Goal: Information Seeking & Learning: Compare options

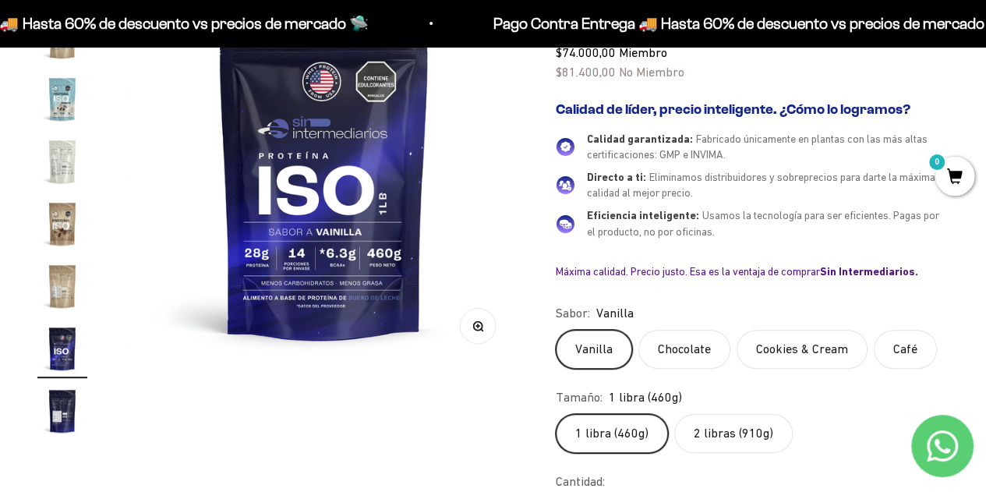
scroll to position [312, 0]
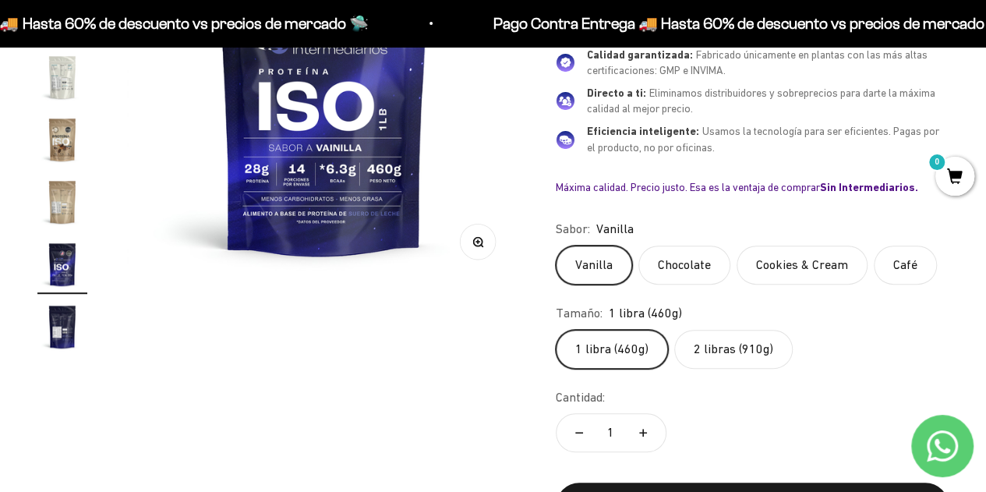
click at [691, 344] on label "2 libras (910g)" at bounding box center [733, 349] width 118 height 39
click at [556, 330] on input "2 libras (910g)" at bounding box center [555, 329] width 1 height 1
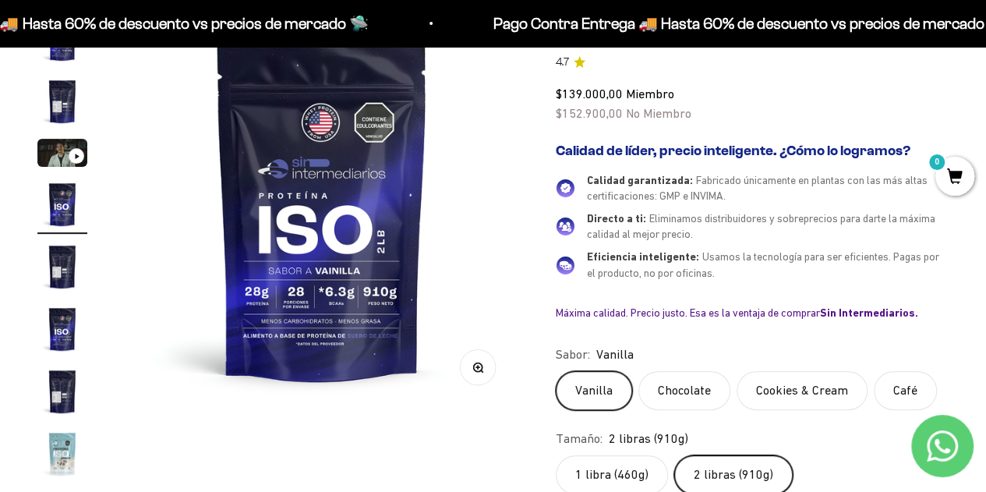
scroll to position [78, 0]
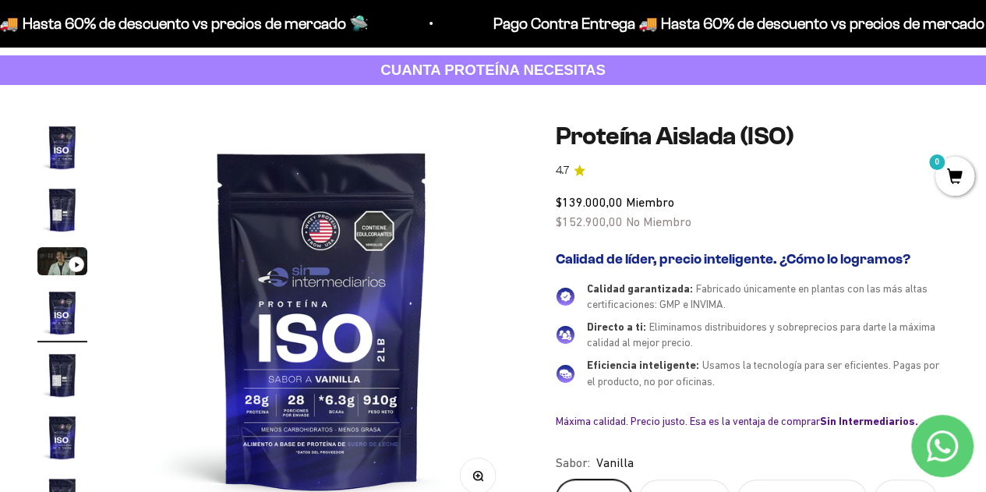
drag, startPoint x: 273, startPoint y: 330, endPoint x: 24, endPoint y: 390, distance: 256.5
drag, startPoint x: 24, startPoint y: 390, endPoint x: 728, endPoint y: 344, distance: 705.2
click at [730, 345] on div "Directo a ti: Eliminamos distribuidores y sobreprecios para darte la máxima cal…" at bounding box center [768, 335] width 362 height 32
click at [65, 378] on img "Ir al artículo 5" at bounding box center [62, 375] width 50 height 50
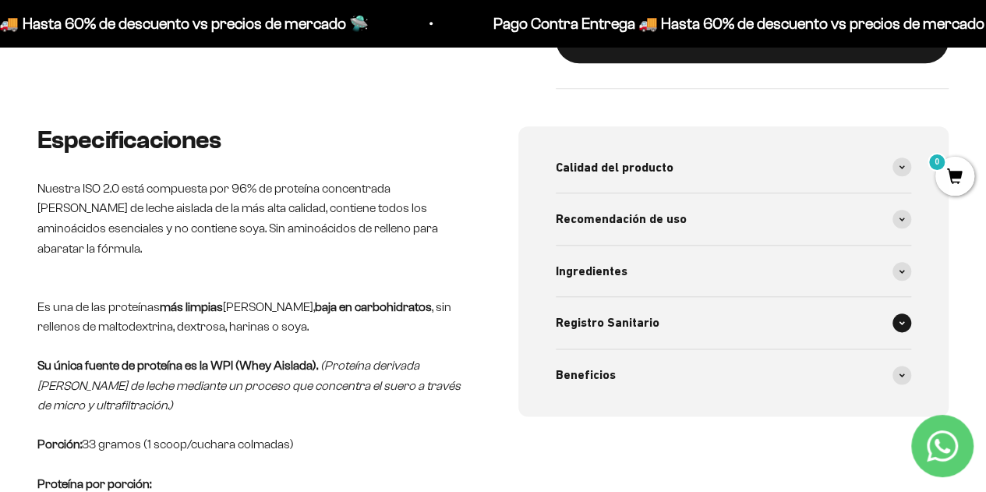
scroll to position [779, 0]
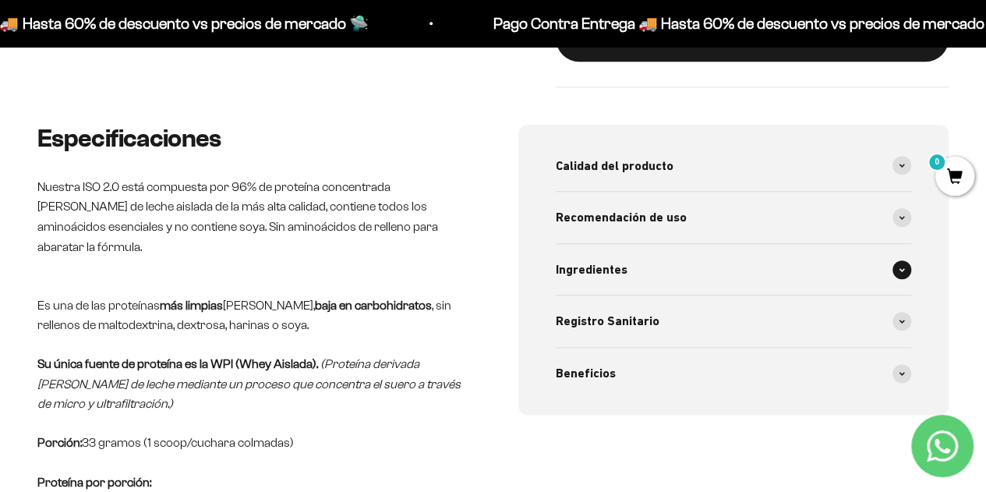
click at [904, 260] on span at bounding box center [901, 269] width 19 height 19
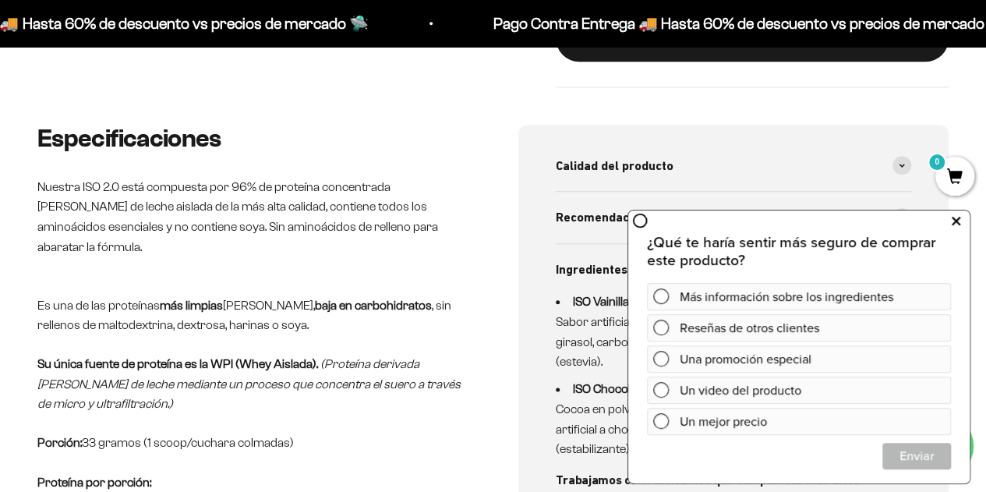
click at [957, 219] on icon at bounding box center [955, 220] width 9 height 20
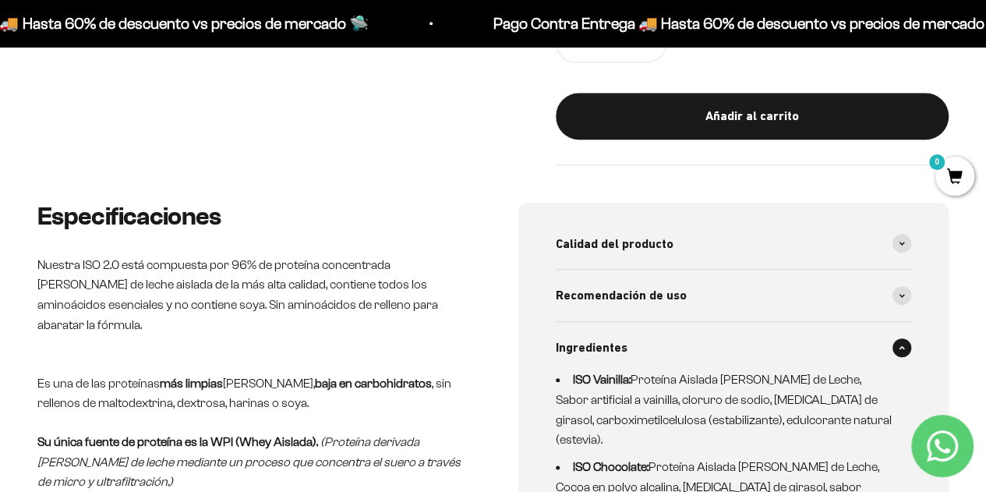
scroll to position [857, 0]
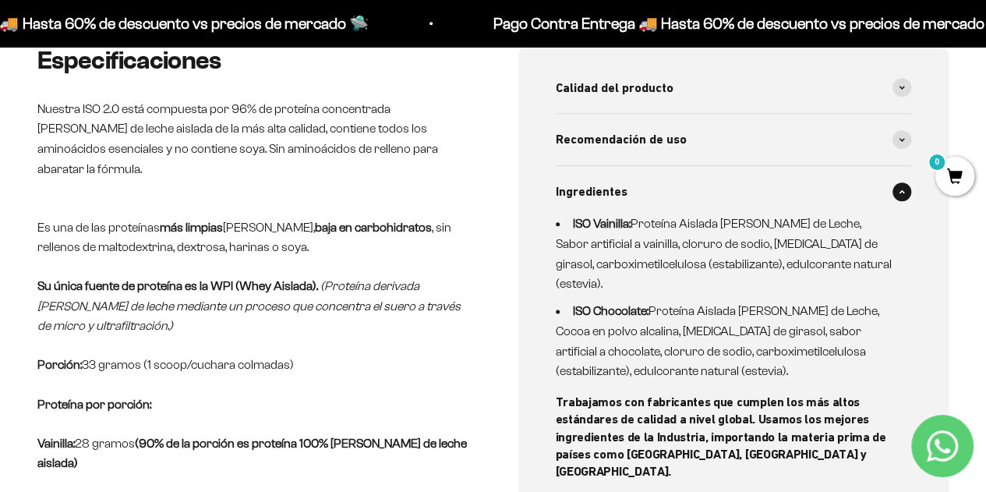
click at [904, 191] on span at bounding box center [901, 191] width 19 height 19
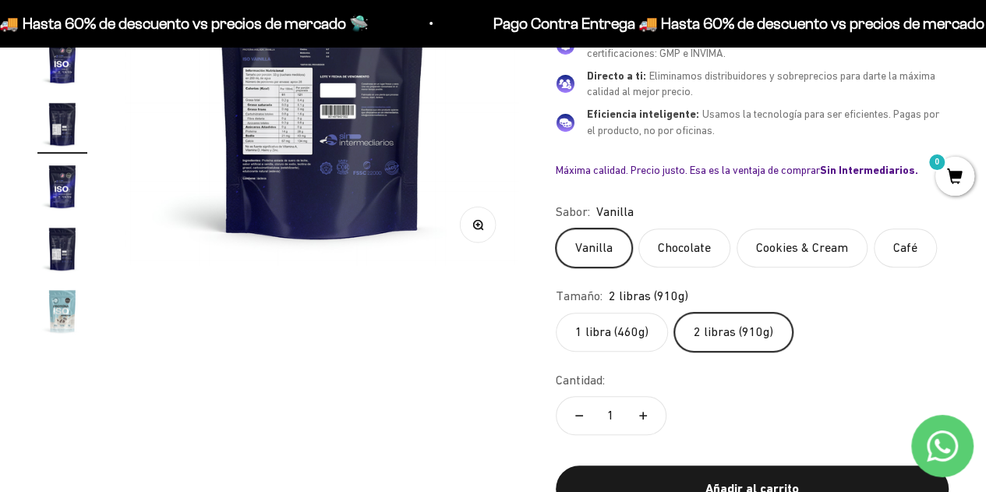
scroll to position [78, 0]
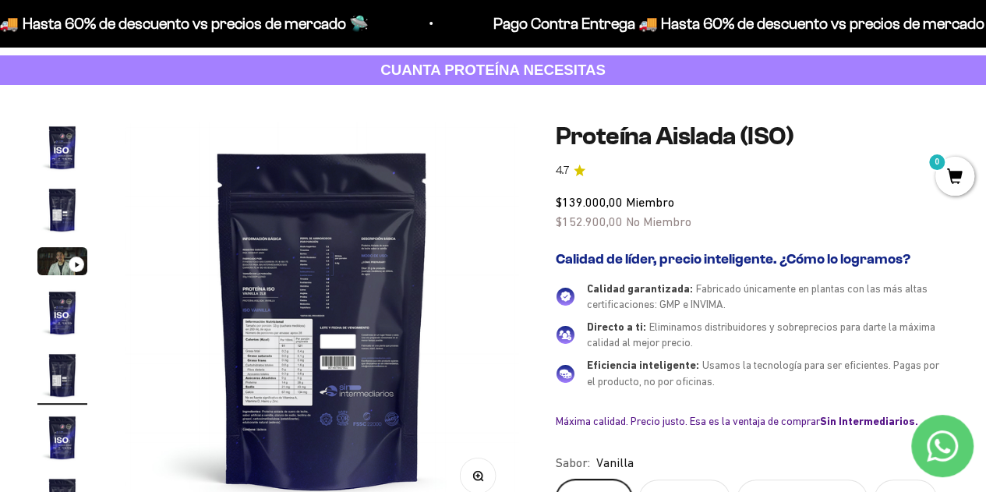
click at [279, 266] on img at bounding box center [321, 318] width 393 height 393
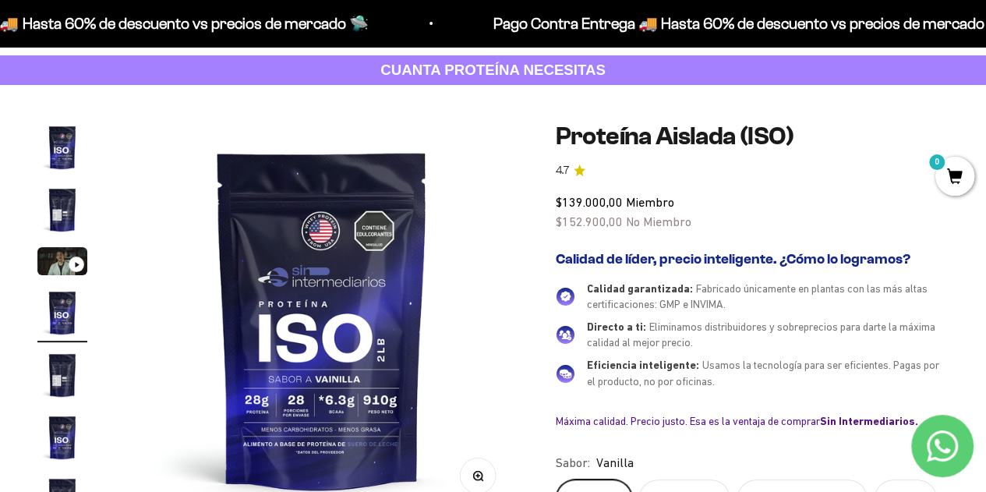
click at [503, 302] on img at bounding box center [321, 318] width 393 height 393
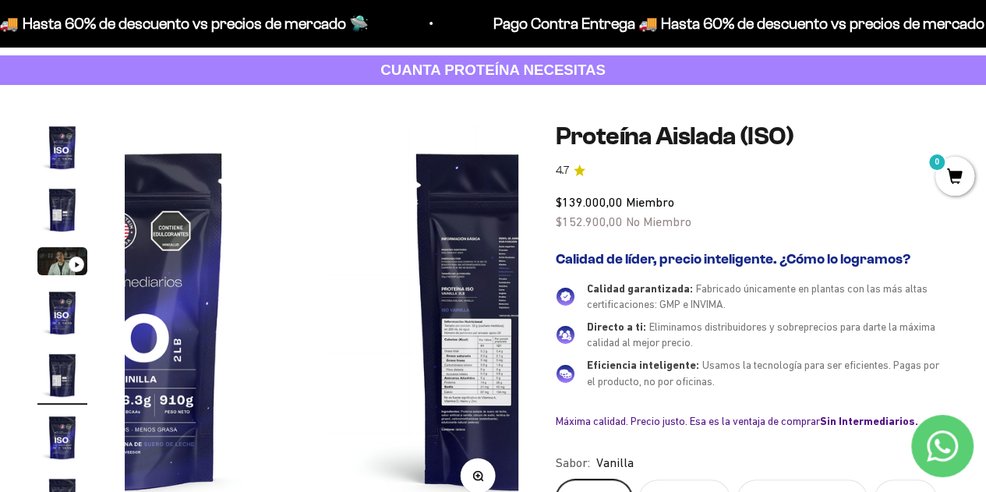
scroll to position [0, 1609]
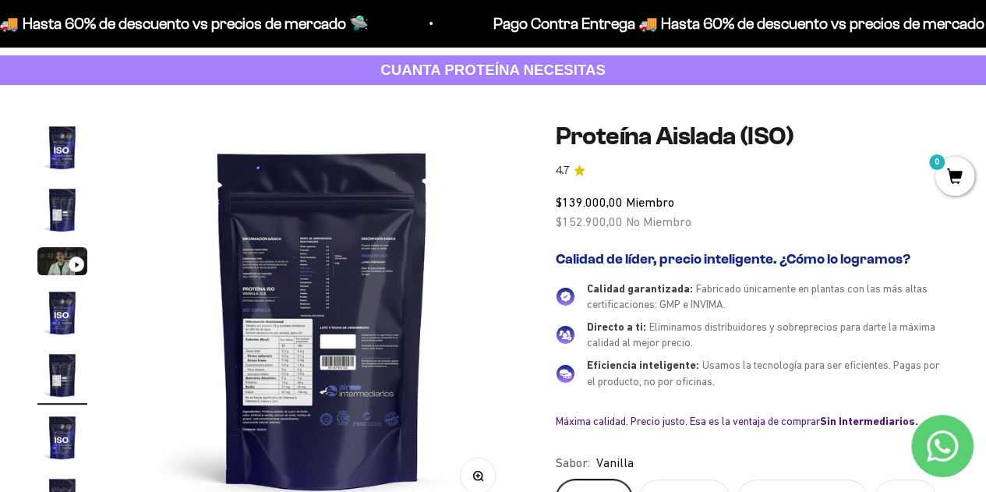
click at [472, 482] on button "Zoom" at bounding box center [477, 474] width 35 height 35
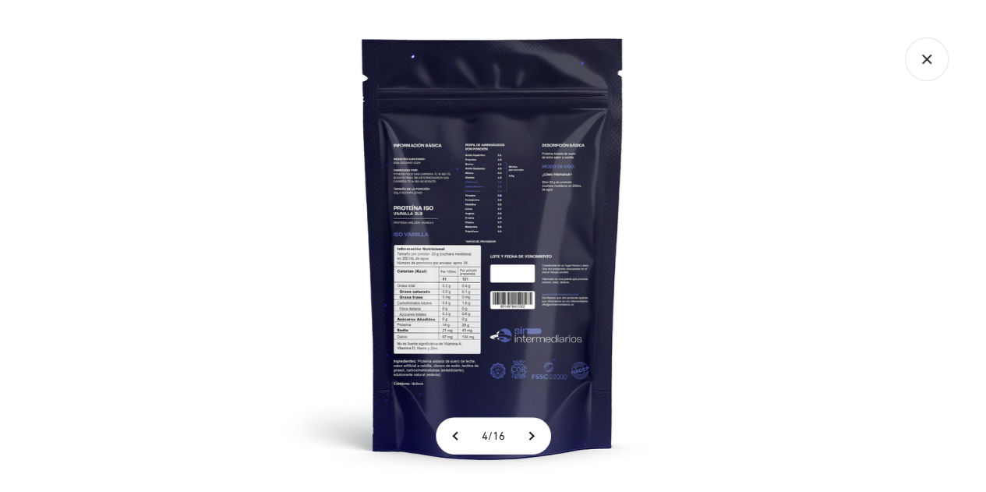
click at [472, 272] on img at bounding box center [493, 246] width 492 height 492
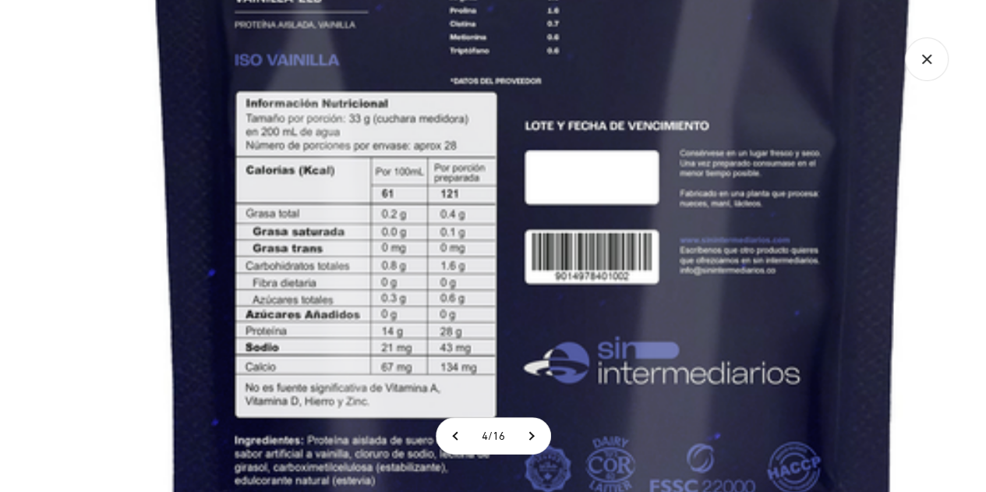
click at [449, 70] on img at bounding box center [533, 94] width 1475 height 1475
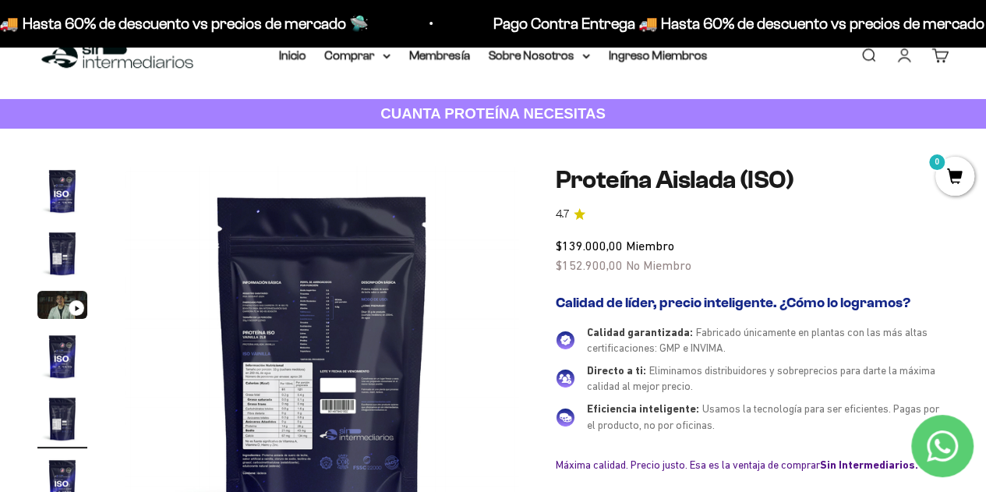
scroll to position [0, 0]
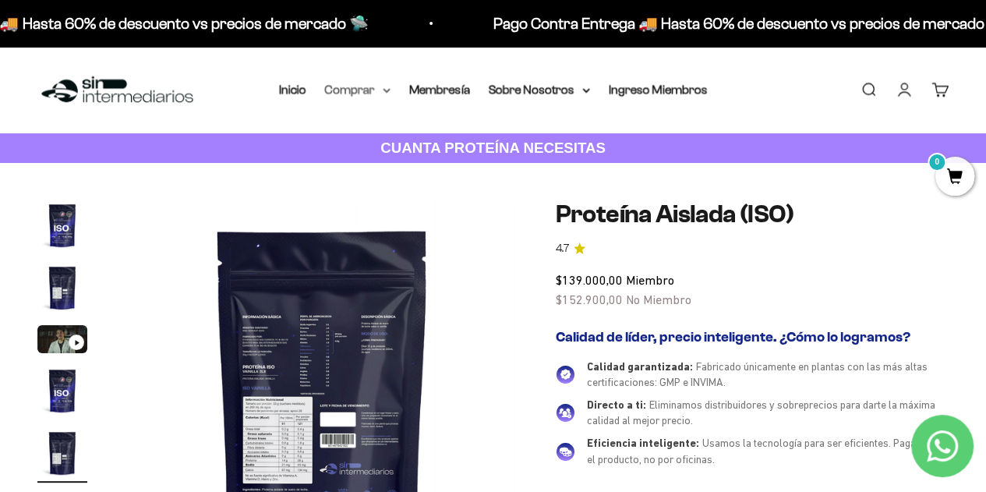
click at [384, 91] on icon at bounding box center [387, 90] width 8 height 5
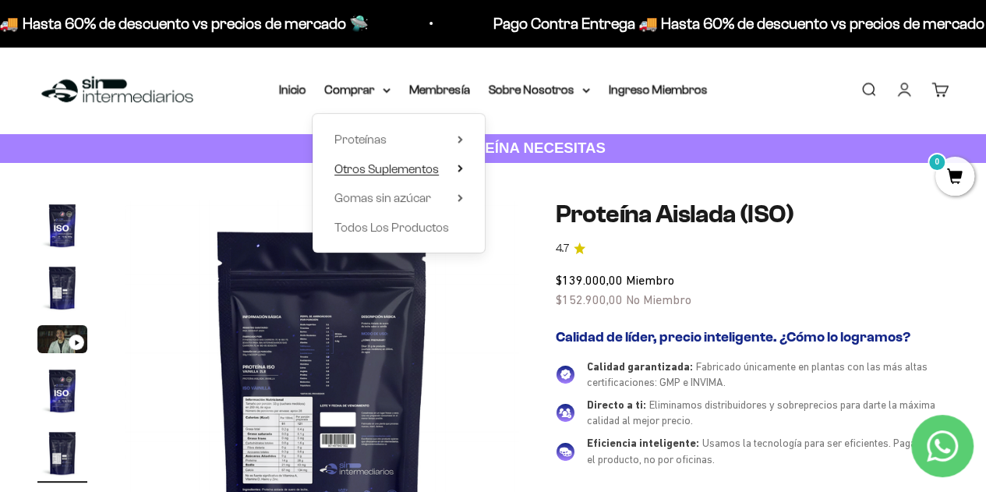
click at [378, 159] on span "Otros Suplementos" at bounding box center [386, 169] width 104 height 20
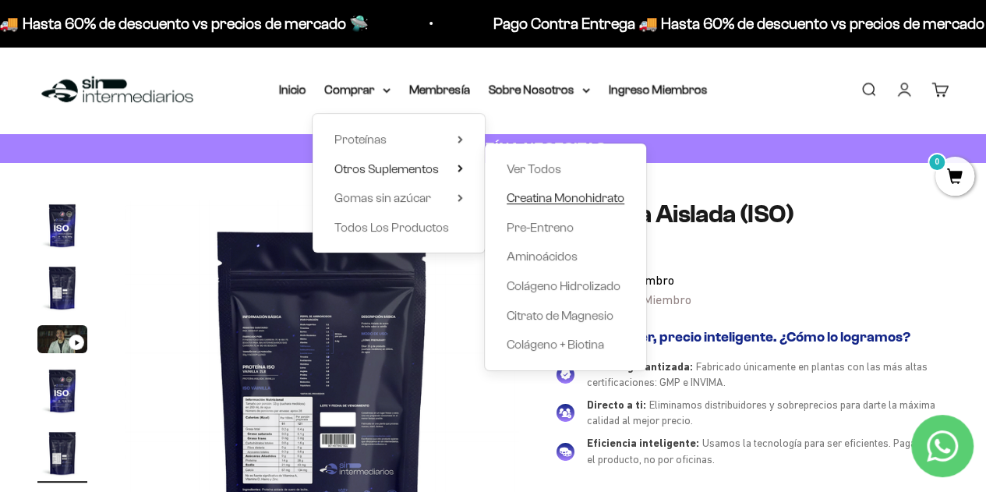
click at [547, 196] on span "Creatina Monohidrato" at bounding box center [565, 197] width 118 height 13
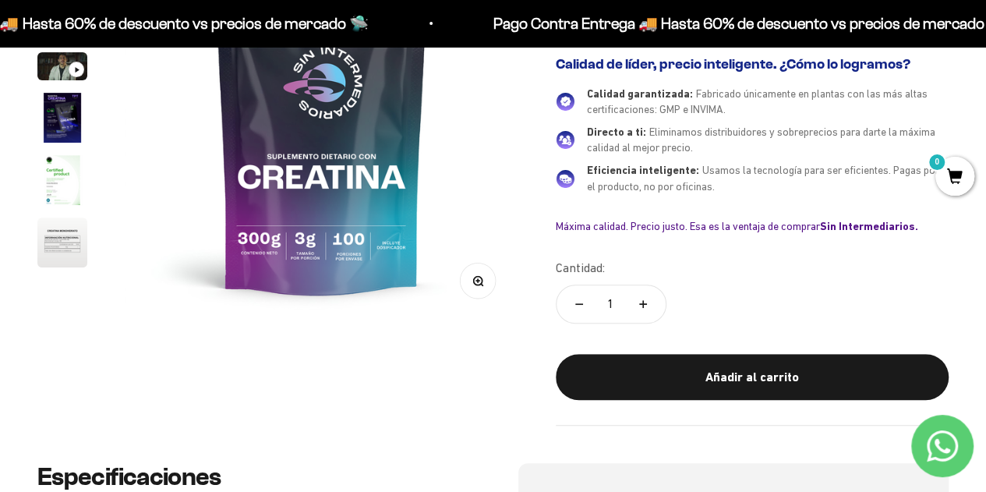
scroll to position [312, 0]
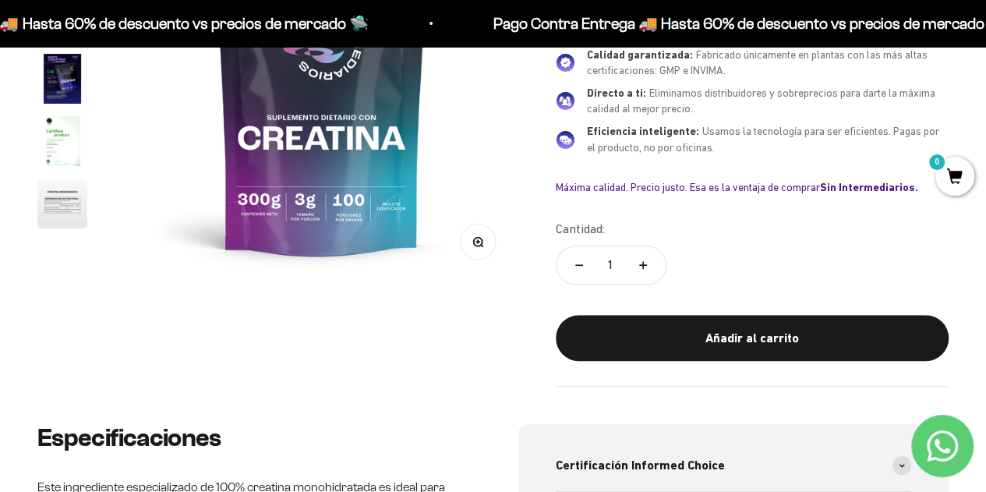
click at [69, 189] on img "Ir al artículo 6" at bounding box center [62, 203] width 50 height 50
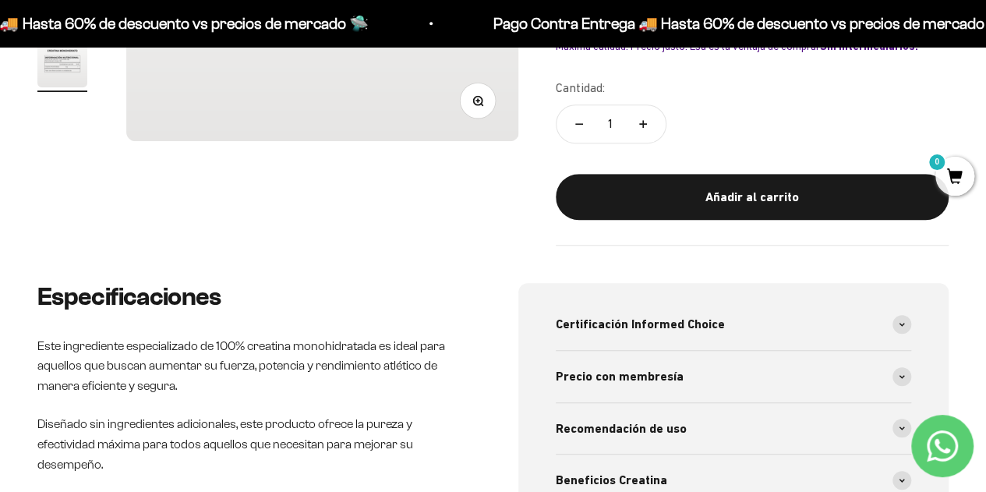
scroll to position [468, 0]
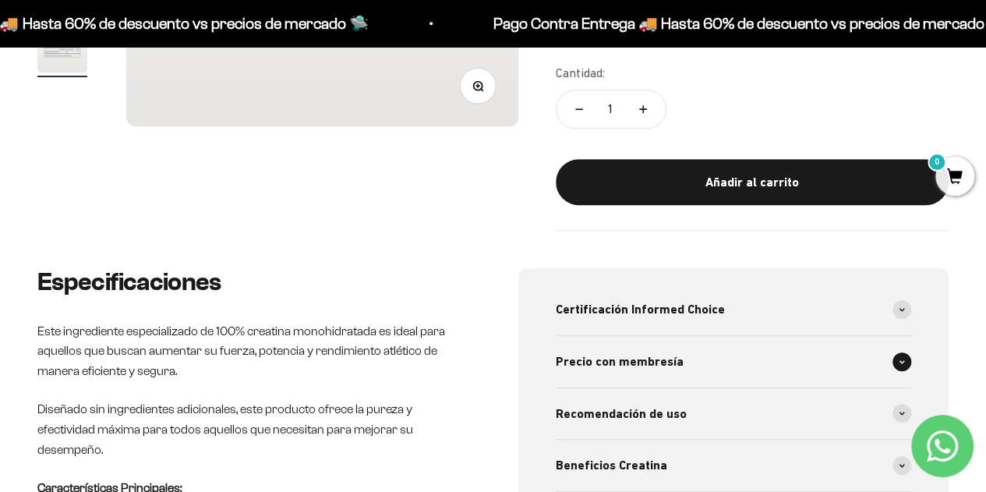
click at [895, 365] on div "Precio con membresía" at bounding box center [734, 361] width 356 height 51
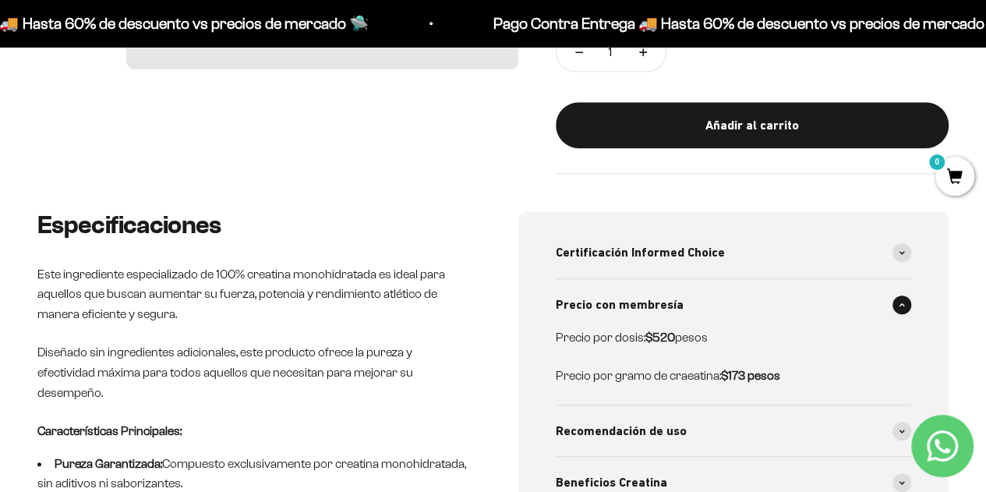
scroll to position [623, 0]
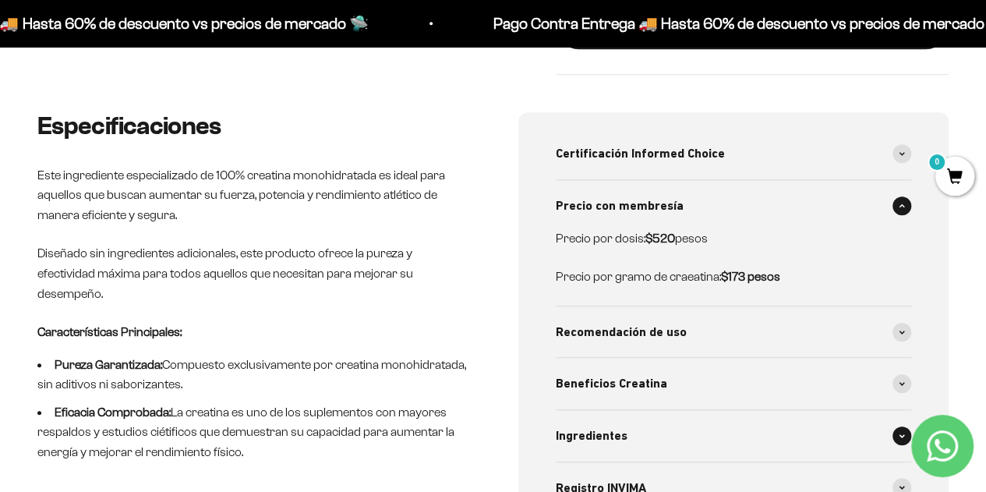
click at [888, 442] on div "Ingredientes" at bounding box center [734, 435] width 356 height 51
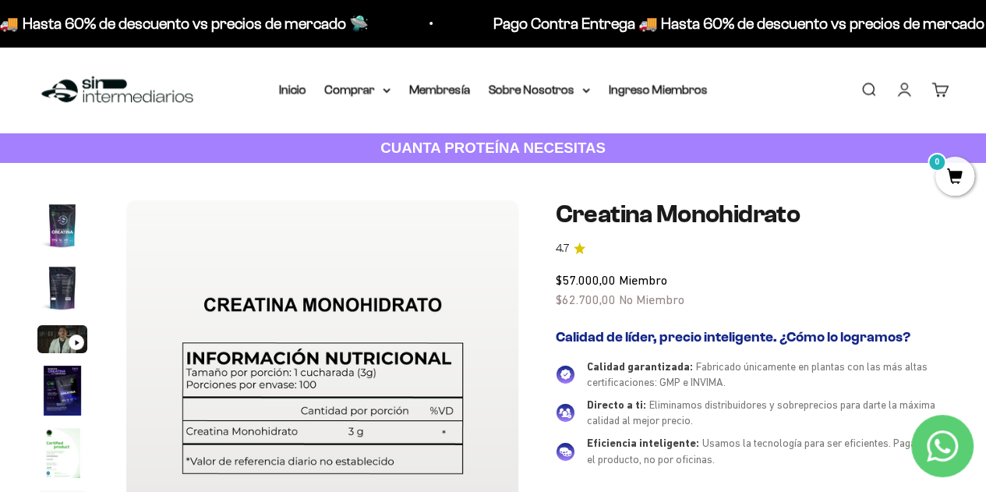
scroll to position [78, 0]
